Goal: Information Seeking & Learning: Learn about a topic

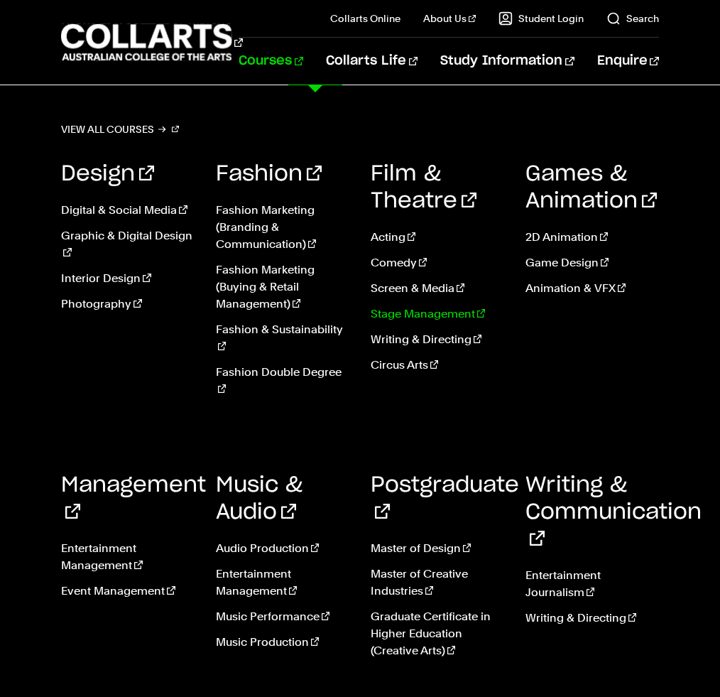
click at [394, 310] on link "Stage Management" at bounding box center [437, 313] width 133 height 17
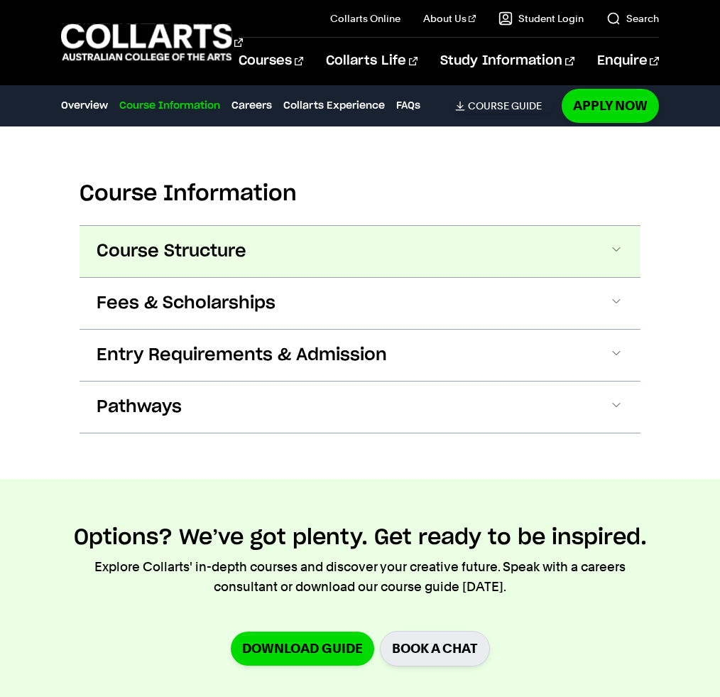
click at [257, 277] on button "Course Structure" at bounding box center [360, 251] width 561 height 51
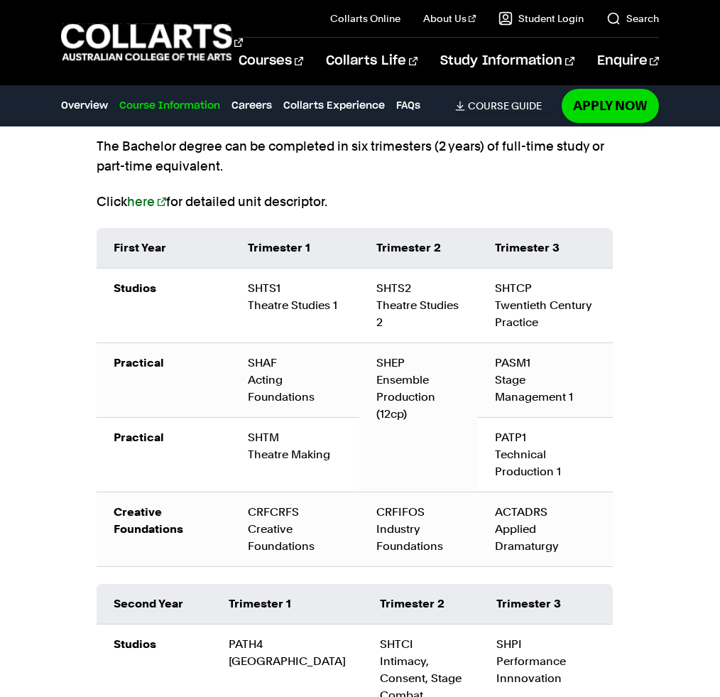
scroll to position [1832, 0]
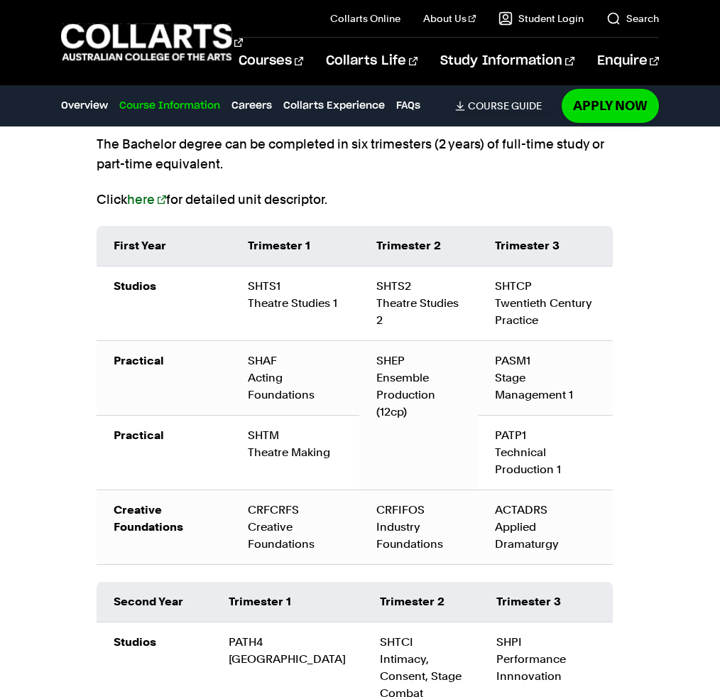
click at [615, 78] on button "Course Structure" at bounding box center [360, 52] width 561 height 51
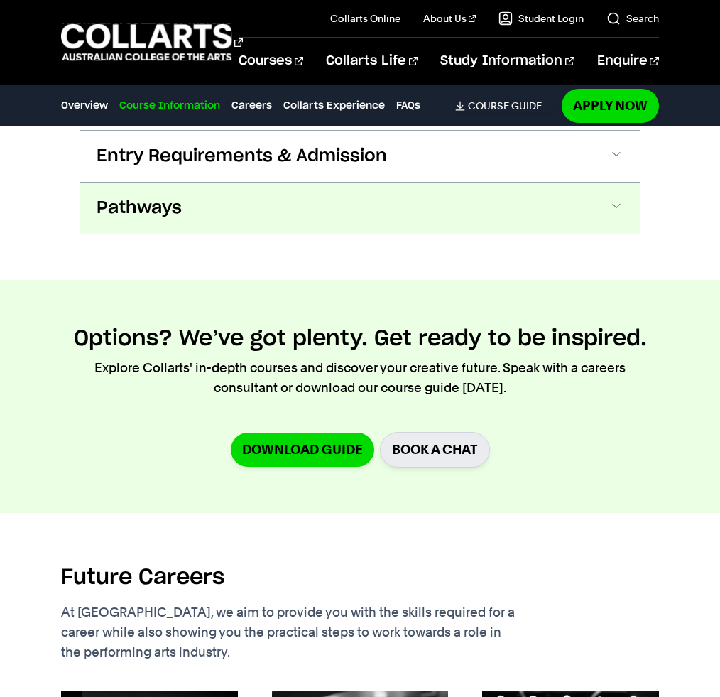
click at [261, 234] on button "Pathways" at bounding box center [360, 207] width 561 height 51
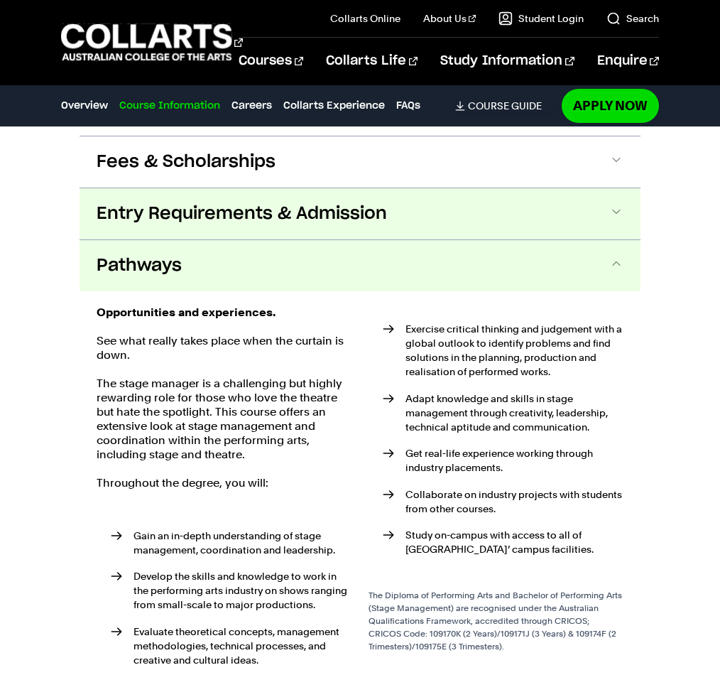
click at [244, 225] on span "Entry Requirements & Admission" at bounding box center [242, 213] width 290 height 23
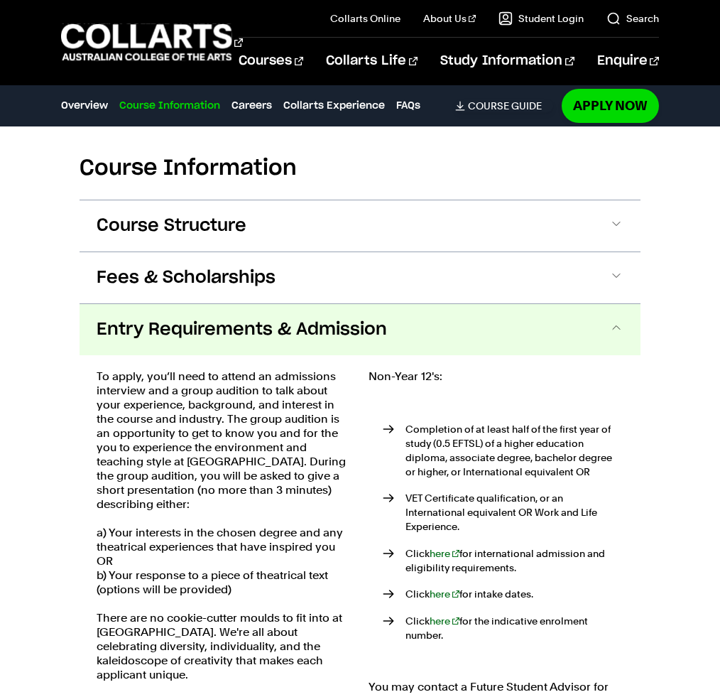
scroll to position [1651, 0]
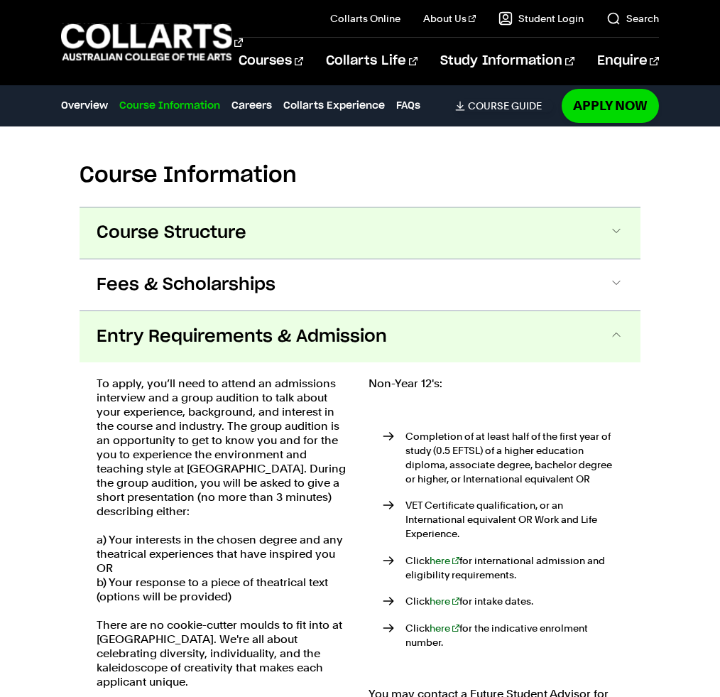
click at [259, 258] on button "Course Structure" at bounding box center [360, 232] width 561 height 51
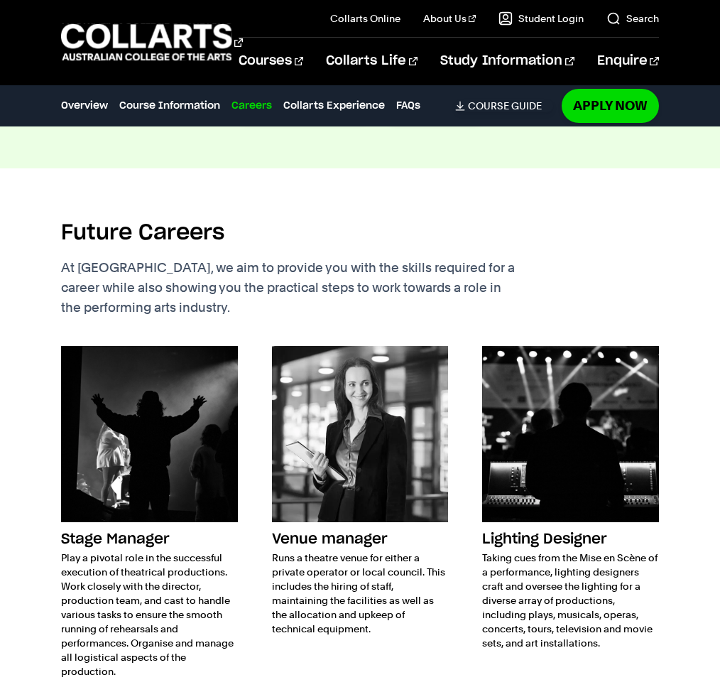
scroll to position [4308, 0]
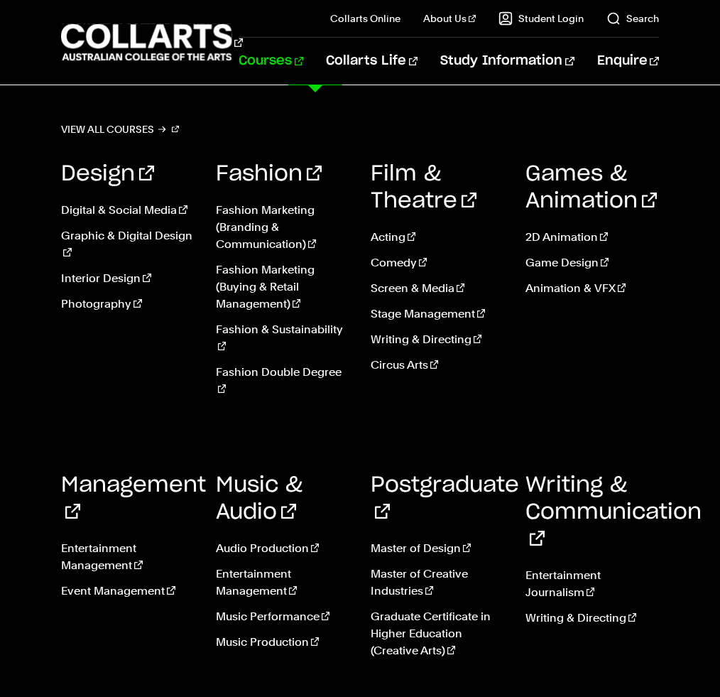
click at [303, 57] on link "Courses" at bounding box center [271, 61] width 65 height 47
